Goal: Use online tool/utility

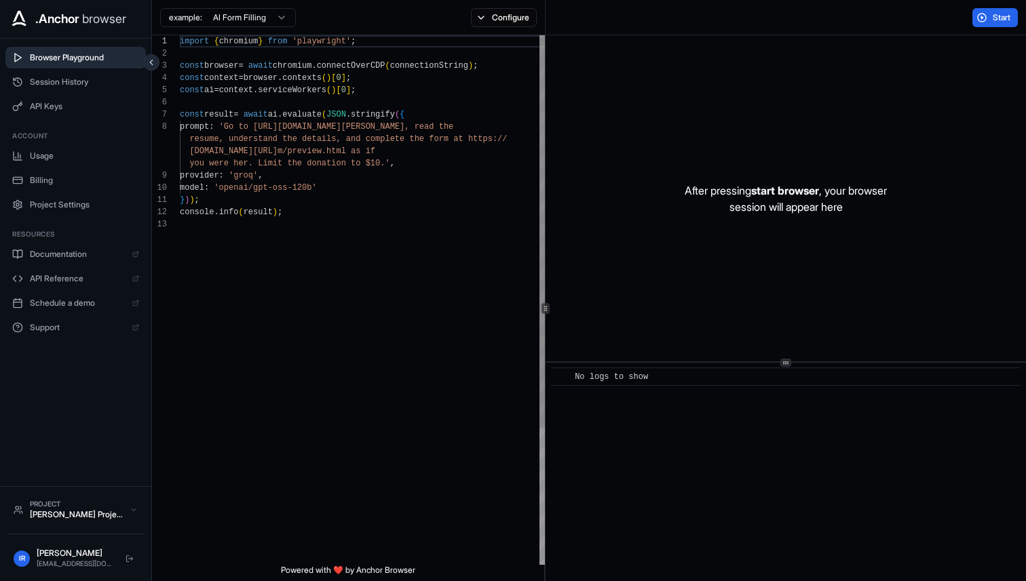
scroll to position [85, 0]
type textarea "**********"
click at [408, 172] on div "import { chromium } from 'playwright' ; const browser = await chromium . connec…" at bounding box center [364, 391] width 369 height 713
